Goal: Task Accomplishment & Management: Complete application form

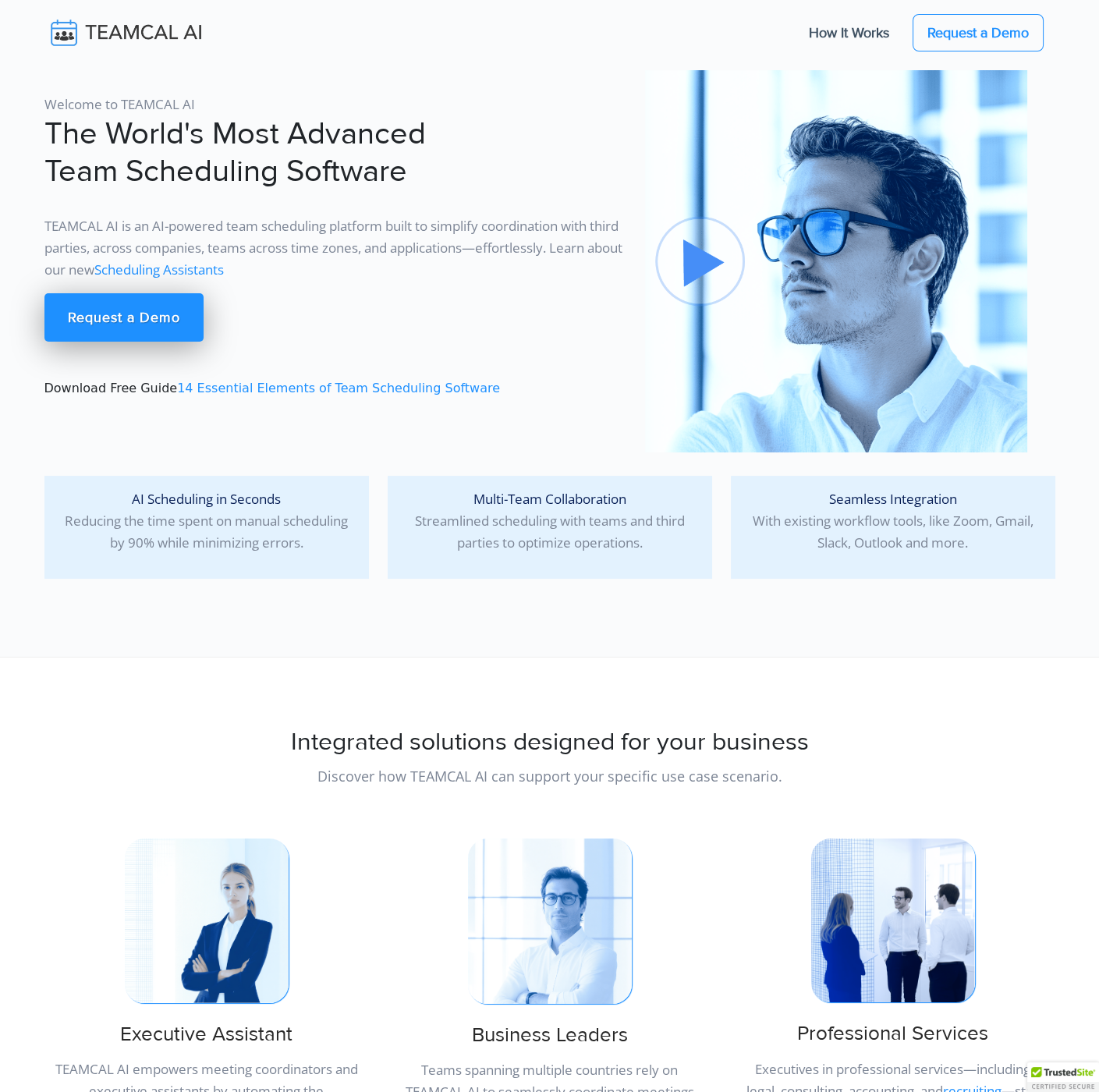
click at [223, 268] on link "Scheduling Assistants" at bounding box center [159, 269] width 129 height 18
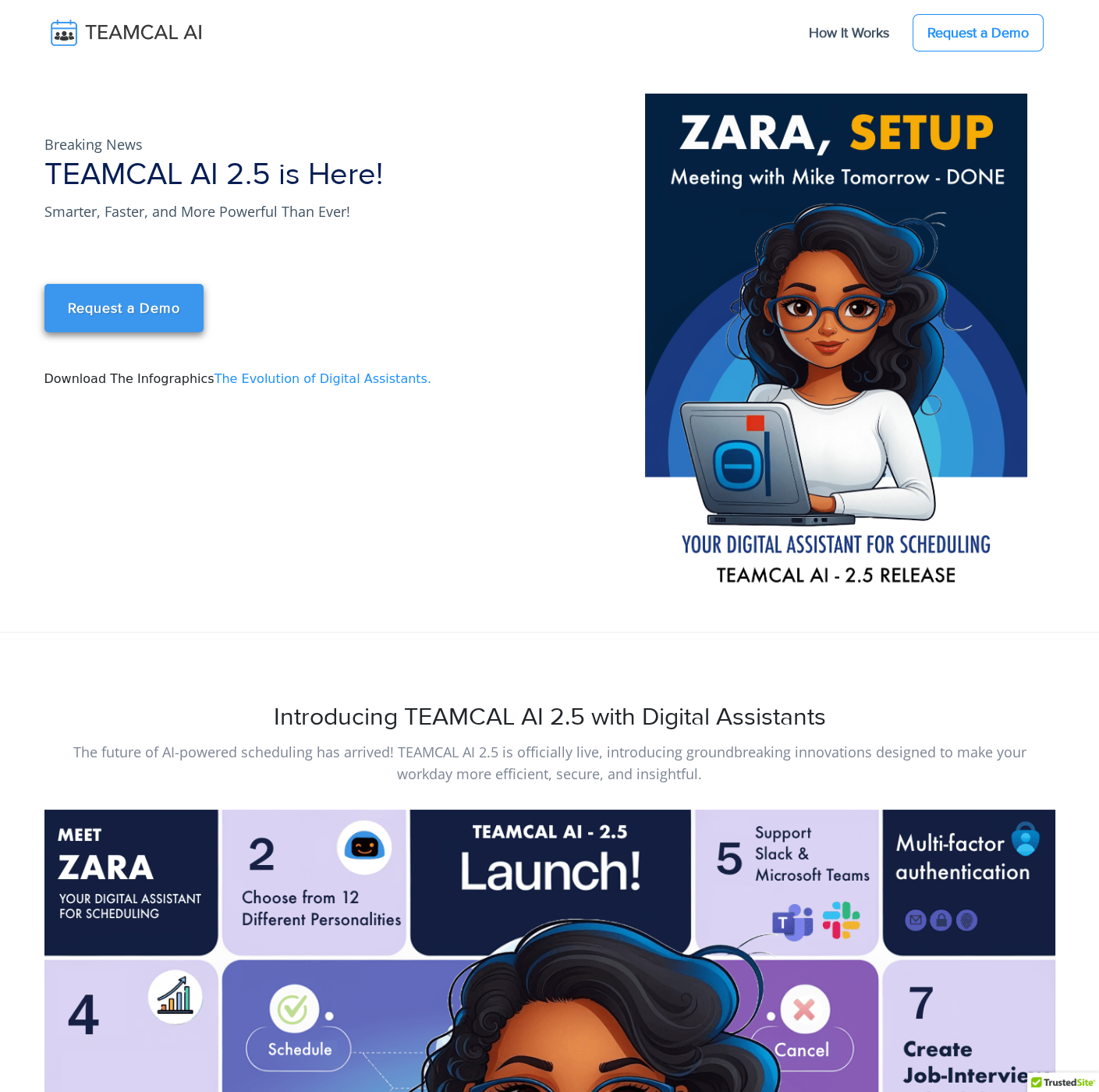
click at [169, 314] on link "Request a Demo" at bounding box center [124, 308] width 159 height 48
